Goal: Information Seeking & Learning: Learn about a topic

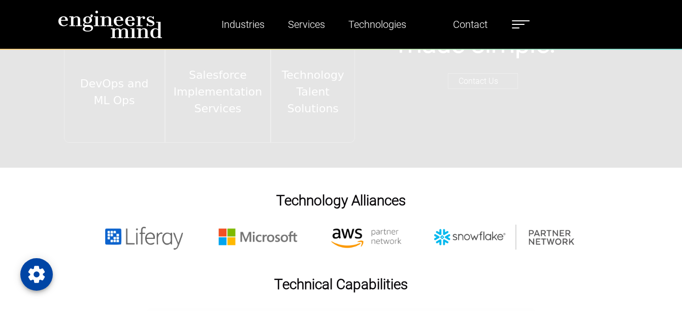
scroll to position [1477, 0]
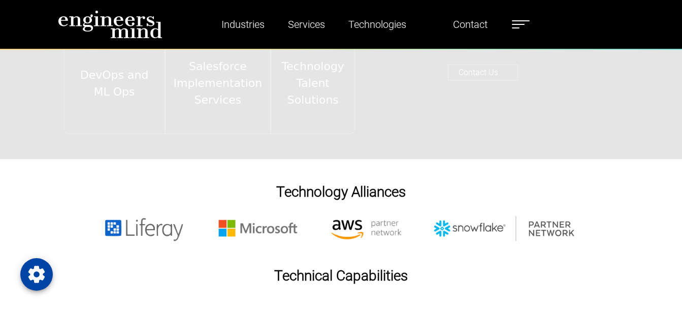
click at [519, 19] on label at bounding box center [521, 24] width 18 height 13
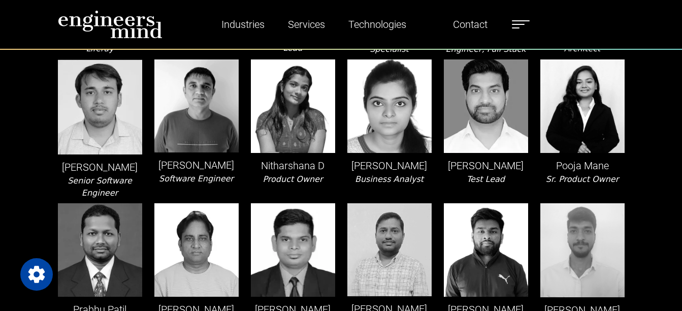
scroll to position [1254, 0]
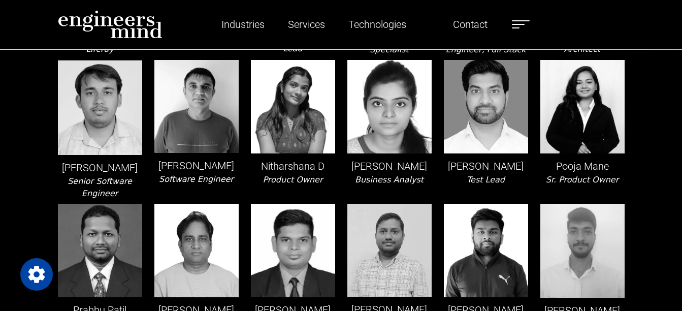
click at [373, 184] on icon "Business Analyst" at bounding box center [389, 180] width 69 height 10
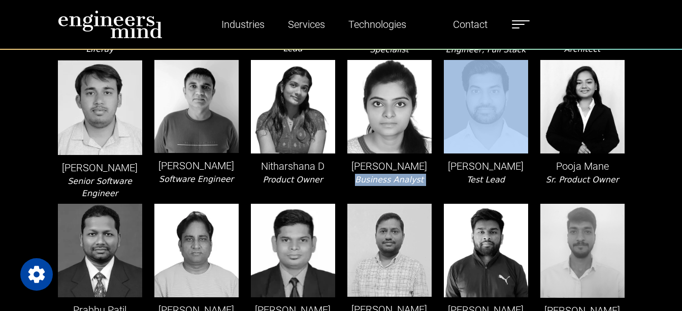
click at [373, 184] on icon "Business Analyst" at bounding box center [389, 180] width 69 height 10
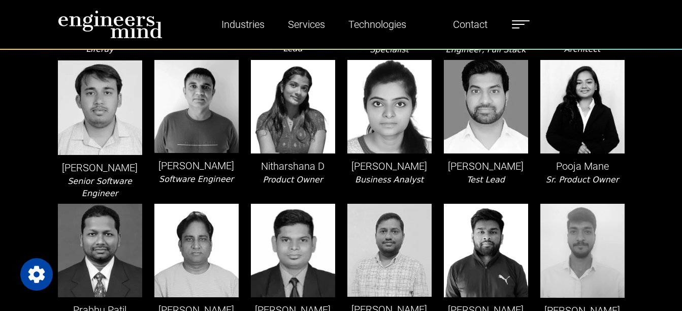
drag, startPoint x: 373, startPoint y: 198, endPoint x: 450, endPoint y: 206, distance: 77.5
click at [450, 199] on div "Piyush Gupta Test Lead" at bounding box center [486, 130] width 96 height 140
click at [387, 174] on p "Paulami Paul" at bounding box center [389, 165] width 84 height 15
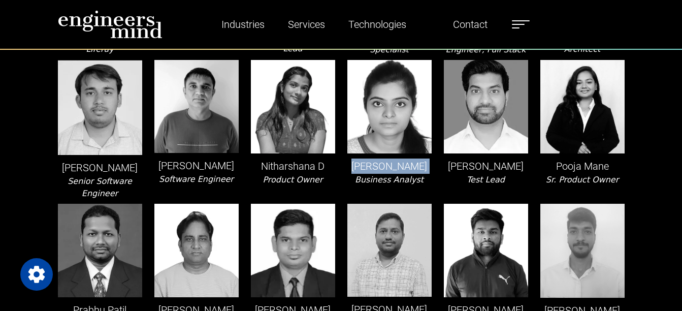
drag, startPoint x: 387, startPoint y: 189, endPoint x: 429, endPoint y: 190, distance: 42.7
click at [429, 174] on p "Paulami Paul" at bounding box center [389, 165] width 84 height 15
click at [365, 174] on p "Paulami Paul" at bounding box center [389, 165] width 84 height 15
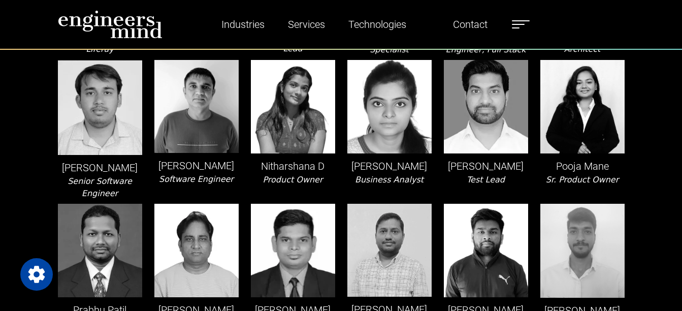
drag, startPoint x: 365, startPoint y: 185, endPoint x: 432, endPoint y: 198, distance: 68.4
click at [432, 198] on div "Paulami Paul Business Analyst" at bounding box center [389, 130] width 96 height 140
click at [508, 174] on p "Piyush Gupta" at bounding box center [486, 165] width 84 height 15
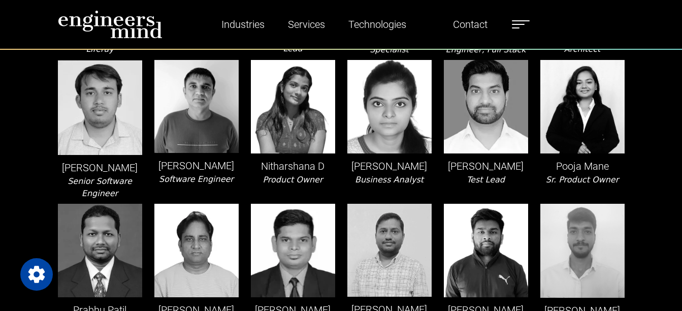
drag, startPoint x: 508, startPoint y: 186, endPoint x: 516, endPoint y: 199, distance: 15.1
click at [516, 199] on div "Piyush Gupta Test Lead" at bounding box center [486, 130] width 96 height 140
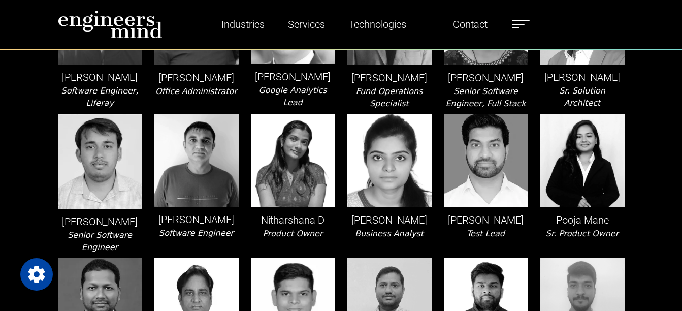
scroll to position [1195, 0]
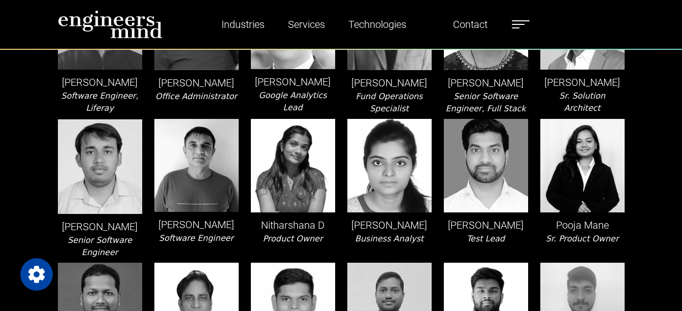
click at [364, 232] on p "Paulami Paul" at bounding box center [389, 224] width 84 height 15
drag, startPoint x: 364, startPoint y: 253, endPoint x: 365, endPoint y: 259, distance: 6.7
click at [365, 243] on icon "Business Analyst" at bounding box center [389, 238] width 69 height 10
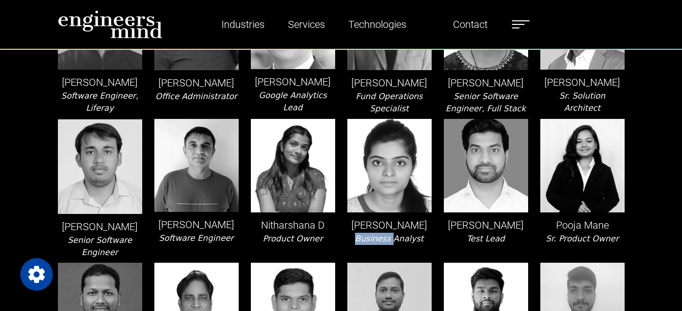
click at [365, 243] on icon "Business Analyst" at bounding box center [389, 238] width 69 height 10
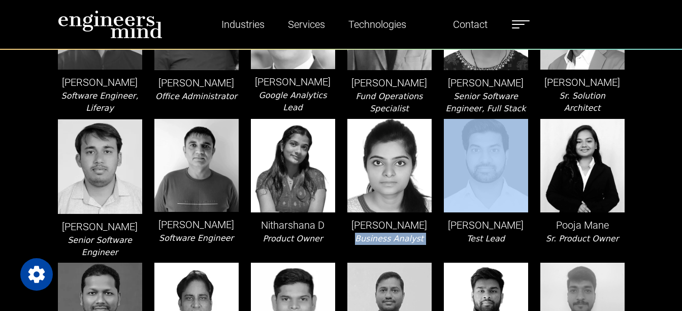
click at [365, 243] on icon "Business Analyst" at bounding box center [389, 238] width 69 height 10
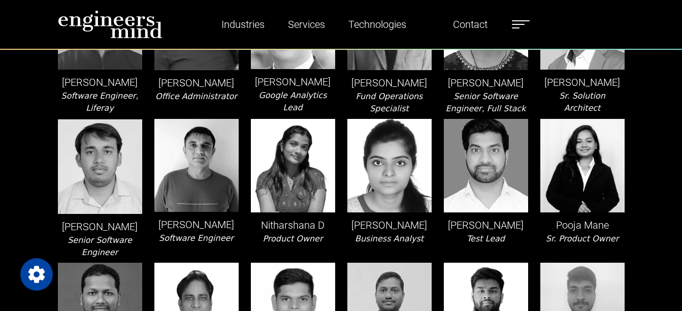
click at [493, 253] on div "Piyush Gupta Test Lead" at bounding box center [486, 189] width 96 height 140
drag, startPoint x: 493, startPoint y: 253, endPoint x: 572, endPoint y: 250, distance: 78.7
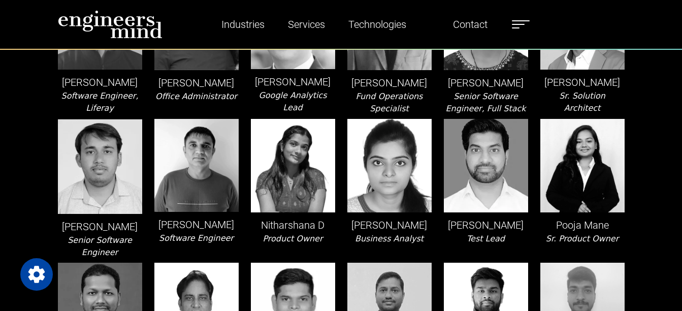
click at [572, 232] on p "Pooja Mane" at bounding box center [582, 224] width 84 height 15
